Goal: Transaction & Acquisition: Download file/media

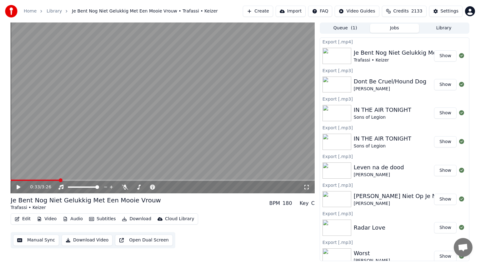
click at [272, 10] on button "Create" at bounding box center [258, 11] width 30 height 11
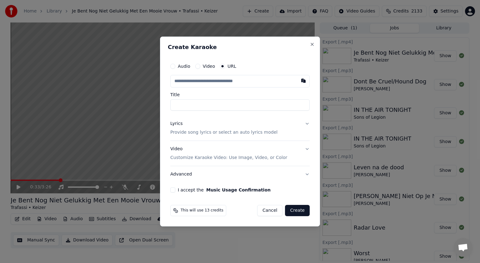
type input "**********"
click at [306, 123] on button "Lyrics Provide song lyrics or select an auto lyrics model" at bounding box center [239, 128] width 139 height 25
type input "**********"
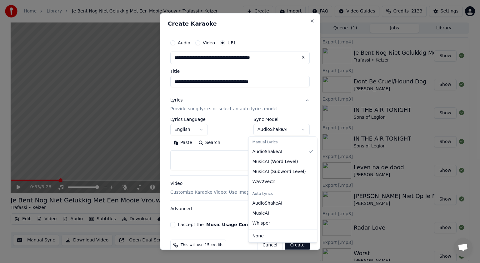
click at [297, 129] on body "Home Library Je Bent Nog Niet Gelukkig Met Een Mooie Vrouw • Trafassi • Keizer …" at bounding box center [240, 131] width 480 height 263
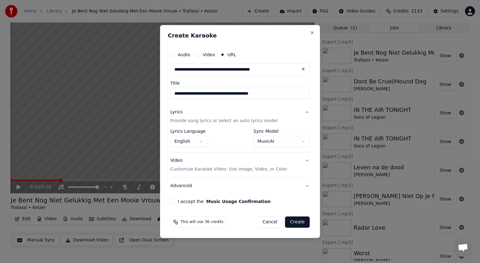
click at [303, 141] on body "Home Library Je Bent Nog Niet Gelukkig Met Een Mooie Vrouw • Trafassi • Keizer …" at bounding box center [240, 131] width 480 height 263
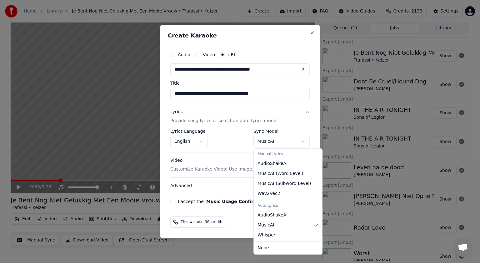
select select "**********"
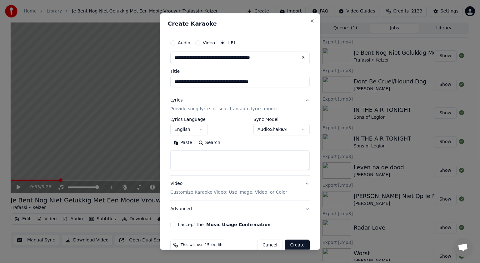
click at [184, 158] on textarea at bounding box center [239, 160] width 139 height 20
paste textarea "**********"
type textarea "**********"
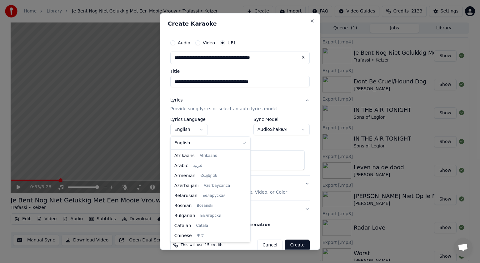
click at [200, 129] on body "Home Library Je Bent Nog Niet Gelukkig Met Een Mooie Vrouw • Trafassi • Keizer …" at bounding box center [240, 131] width 480 height 263
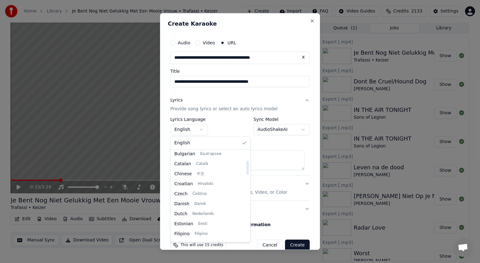
drag, startPoint x: 239, startPoint y: 157, endPoint x: 239, endPoint y: 167, distance: 9.7
click at [246, 167] on div at bounding box center [247, 168] width 2 height 14
select select "**"
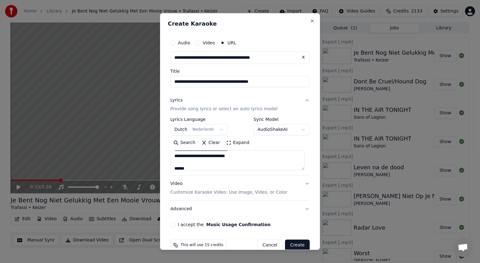
scroll to position [62, 0]
drag, startPoint x: 188, startPoint y: 158, endPoint x: 172, endPoint y: 157, distance: 15.6
click at [172, 157] on textarea "**********" at bounding box center [237, 160] width 134 height 20
drag, startPoint x: 174, startPoint y: 157, endPoint x: 203, endPoint y: 159, distance: 29.1
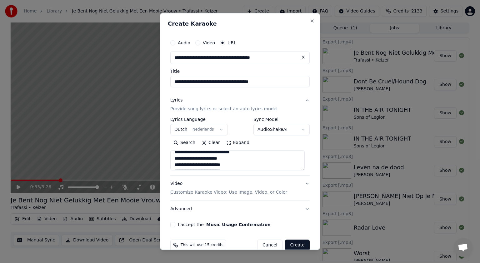
click at [203, 159] on textarea "**********" at bounding box center [237, 160] width 134 height 20
drag, startPoint x: 189, startPoint y: 154, endPoint x: 167, endPoint y: 152, distance: 22.2
click at [167, 152] on div "**********" at bounding box center [240, 131] width 160 height 237
paste textarea "**********"
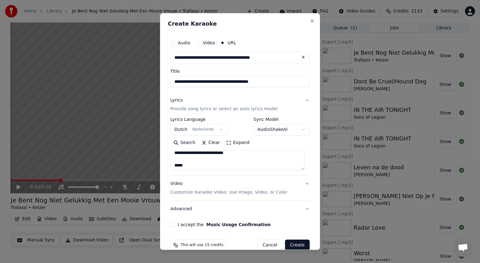
scroll to position [241, 0]
drag, startPoint x: 189, startPoint y: 161, endPoint x: 160, endPoint y: 164, distance: 28.8
click at [160, 164] on div "**********" at bounding box center [240, 131] width 160 height 237
drag, startPoint x: 189, startPoint y: 166, endPoint x: 162, endPoint y: 165, distance: 26.2
click at [162, 165] on div "**********" at bounding box center [240, 131] width 160 height 237
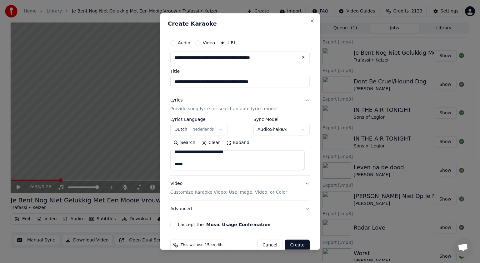
paste textarea "**********"
type textarea "**********"
click at [172, 224] on button "I accept the Music Usage Confirmation" at bounding box center [172, 224] width 5 height 5
click at [293, 244] on button "Create" at bounding box center [297, 244] width 25 height 11
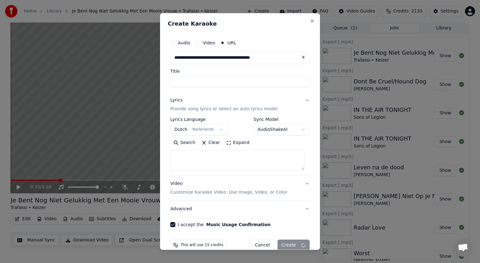
select select
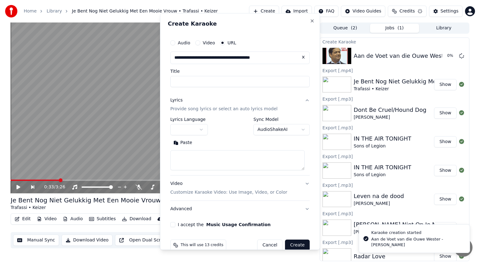
scroll to position [0, 0]
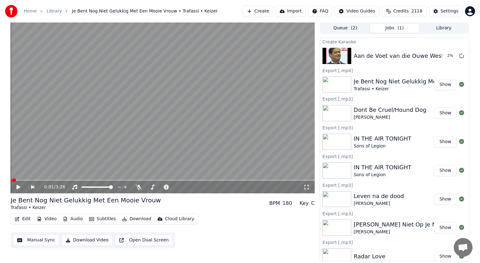
click at [12, 180] on span at bounding box center [12, 180] width 2 height 1
click at [11, 180] on span at bounding box center [13, 180] width 4 height 4
click at [17, 186] on icon at bounding box center [19, 187] width 4 height 4
click at [19, 185] on icon at bounding box center [18, 187] width 3 height 4
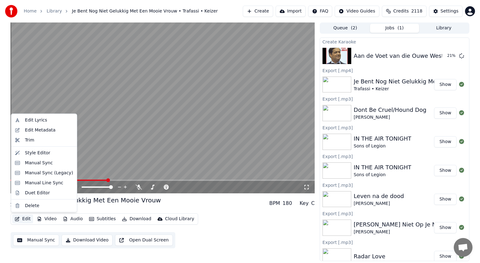
click at [27, 220] on button "Edit" at bounding box center [22, 218] width 21 height 9
click at [32, 182] on div "Manual Line Sync" at bounding box center [44, 183] width 38 height 6
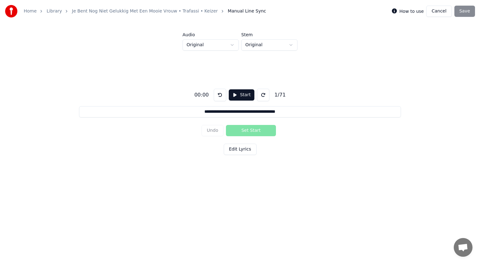
click at [414, 10] on label "How to use" at bounding box center [411, 11] width 24 height 4
click at [414, 11] on label "How to use" at bounding box center [411, 11] width 24 height 4
click at [447, 9] on button "Cancel" at bounding box center [438, 11] width 25 height 11
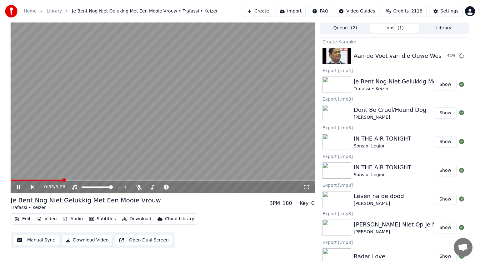
click at [20, 186] on icon at bounding box center [23, 187] width 14 height 5
click at [175, 186] on span at bounding box center [174, 186] width 31 height 1
click at [140, 186] on icon at bounding box center [138, 187] width 6 height 5
click at [12, 180] on span at bounding box center [12, 180] width 2 height 1
click at [18, 186] on icon at bounding box center [19, 187] width 4 height 4
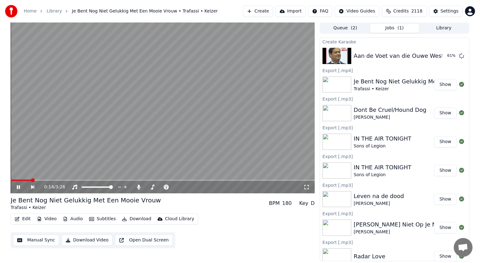
click at [31, 180] on span at bounding box center [21, 180] width 21 height 1
click at [24, 180] on span at bounding box center [17, 180] width 13 height 1
click at [21, 179] on video at bounding box center [163, 107] width 304 height 171
click at [19, 180] on span at bounding box center [15, 180] width 9 height 1
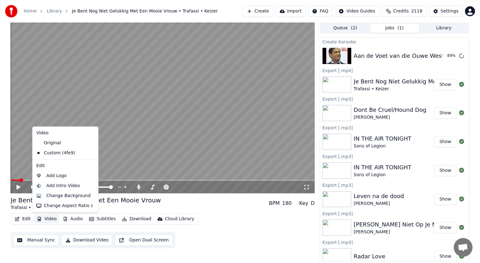
click at [49, 217] on button "Video" at bounding box center [46, 218] width 25 height 9
click at [53, 145] on div "Original" at bounding box center [61, 143] width 54 height 10
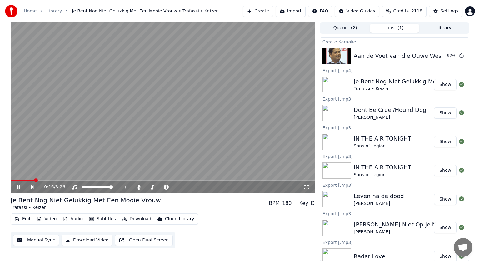
click at [17, 187] on icon at bounding box center [18, 187] width 3 height 4
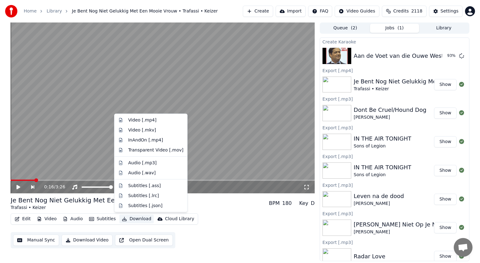
click at [134, 219] on button "Download" at bounding box center [136, 218] width 34 height 9
click at [133, 120] on div "Video [.mp4]" at bounding box center [142, 120] width 28 height 6
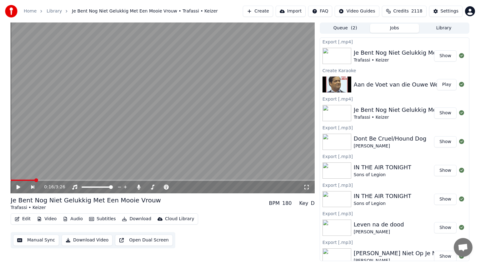
click at [441, 86] on button "Play" at bounding box center [446, 84] width 20 height 11
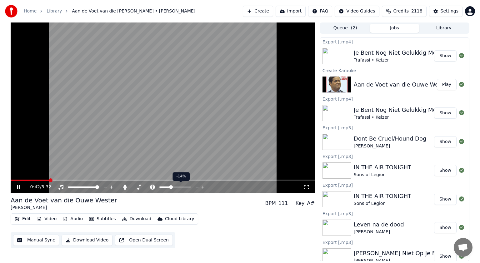
click at [170, 187] on span at bounding box center [164, 186] width 11 height 1
click at [178, 186] on div at bounding box center [180, 187] width 50 height 6
click at [181, 187] on span at bounding box center [181, 187] width 4 height 4
click at [184, 186] on span at bounding box center [183, 187] width 4 height 4
click at [155, 187] on span at bounding box center [150, 186] width 10 height 1
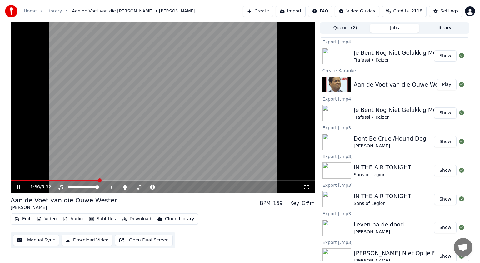
click at [18, 186] on icon at bounding box center [18, 187] width 3 height 4
click at [12, 180] on span at bounding box center [12, 180] width 2 height 1
click at [19, 189] on icon at bounding box center [23, 187] width 15 height 5
click at [125, 187] on icon at bounding box center [124, 187] width 3 height 5
click at [19, 180] on span at bounding box center [15, 180] width 8 height 1
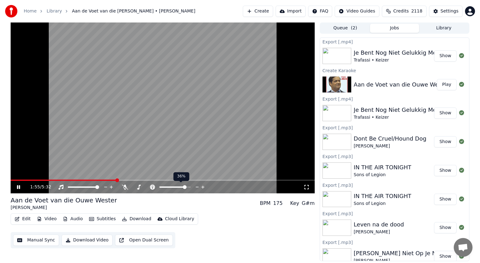
click at [186, 187] on span at bounding box center [174, 186] width 31 height 1
click at [202, 186] on icon at bounding box center [203, 187] width 6 height 6
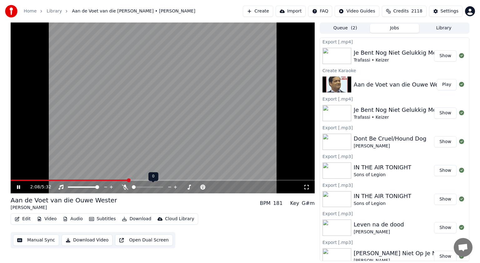
click at [124, 187] on icon at bounding box center [125, 187] width 6 height 5
click at [19, 188] on icon at bounding box center [18, 187] width 3 height 4
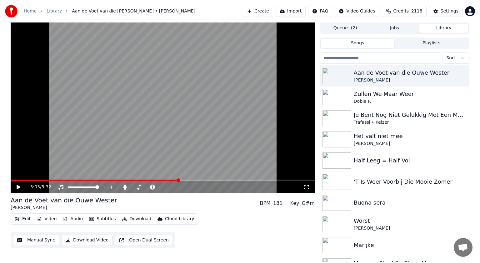
click at [441, 26] on button "Library" at bounding box center [443, 28] width 49 height 9
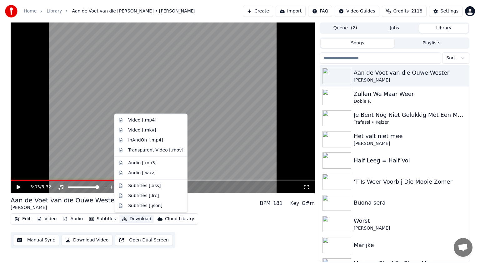
click at [139, 219] on button "Download" at bounding box center [136, 218] width 34 height 9
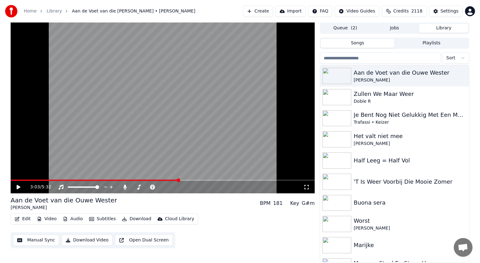
click at [202, 198] on div "Aan de Voet van die Ouwe Wester [PERSON_NAME] BPM 181 Key G#m" at bounding box center [163, 203] width 304 height 15
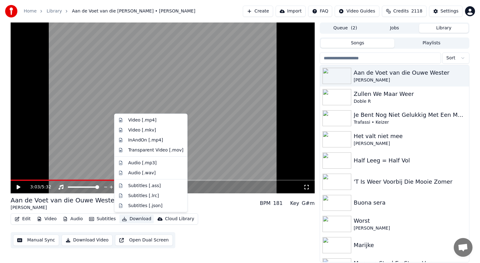
click at [140, 217] on button "Download" at bounding box center [136, 218] width 34 height 9
click at [135, 120] on div "Video [.mp4]" at bounding box center [142, 120] width 28 height 6
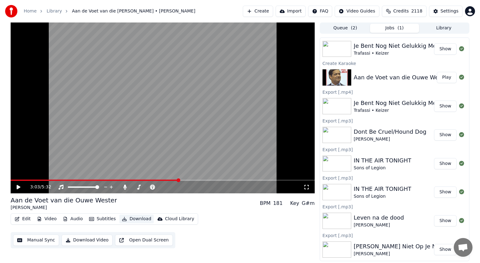
scroll to position [36, 0]
